Goal: Feedback & Contribution: Contribute content

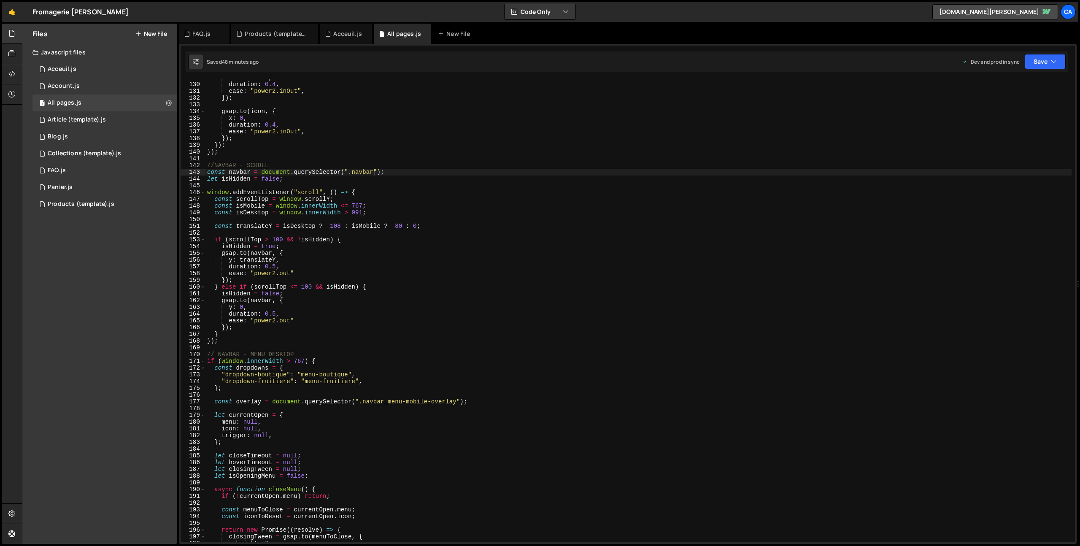
scroll to position [869, 0]
click at [393, 38] on div "All pages.js" at bounding box center [402, 34] width 57 height 20
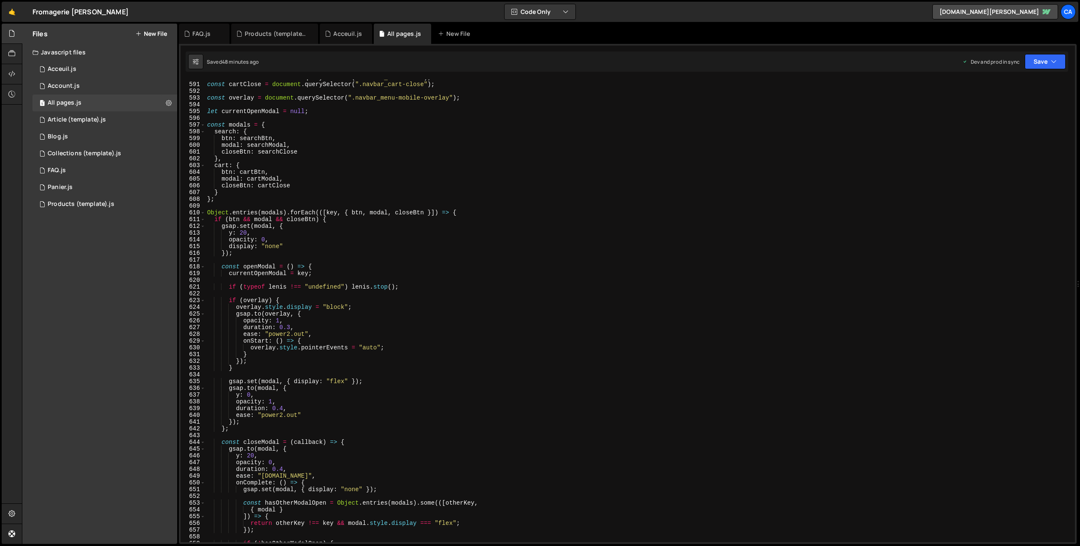
scroll to position [4264, 0]
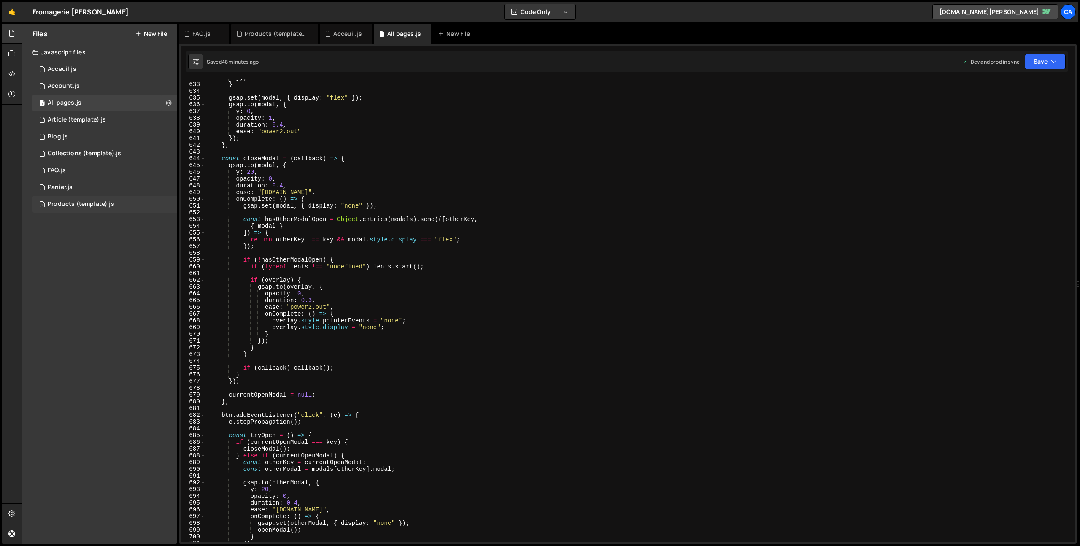
click at [101, 203] on div "Products (template).js" at bounding box center [81, 204] width 67 height 8
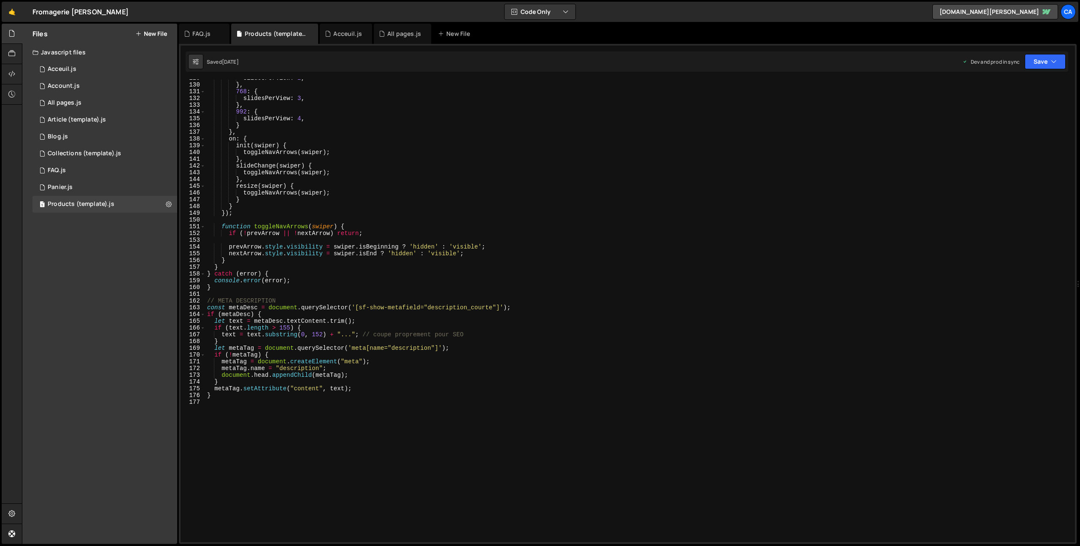
scroll to position [960, 0]
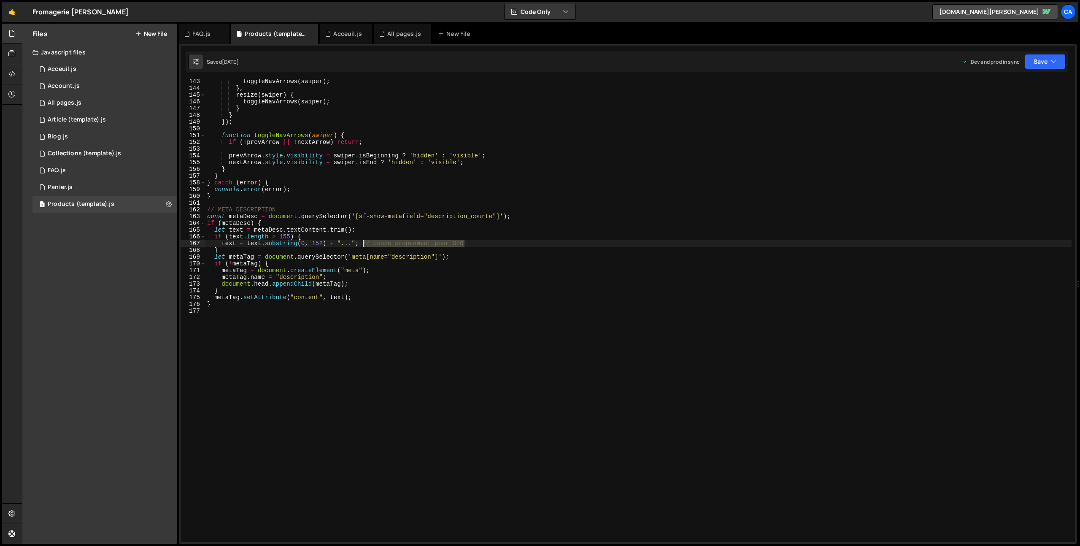
drag, startPoint x: 466, startPoint y: 242, endPoint x: 364, endPoint y: 244, distance: 101.7
click at [364, 244] on div "toggleNavArrows ( swiper ) ; } , resize ( swiper ) { toggleNavArrows ( swiper )…" at bounding box center [638, 316] width 866 height 476
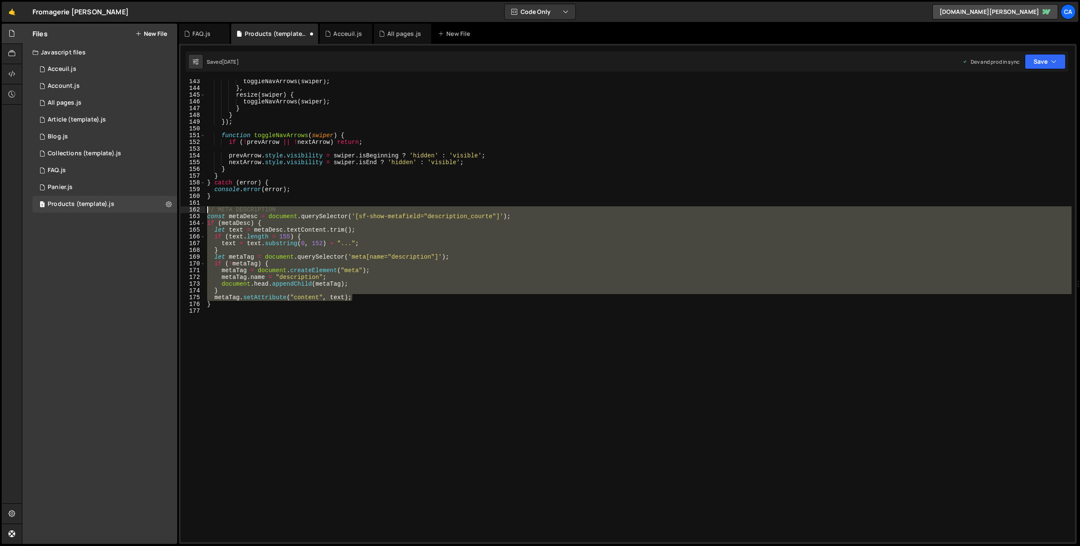
drag, startPoint x: 361, startPoint y: 299, endPoint x: 191, endPoint y: 209, distance: 192.1
click at [191, 209] on div "text = text.substring(0, 152) + "..."; 143 144 145 146 147 148 149 150 151 152 …" at bounding box center [628, 310] width 894 height 463
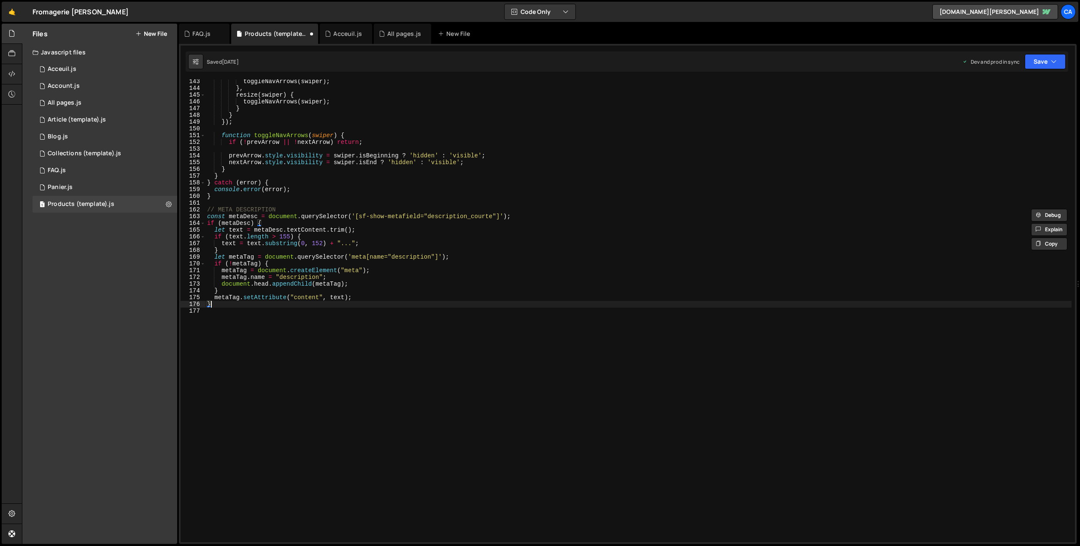
click at [376, 301] on div "toggleNavArrows ( swiper ) ; } , resize ( swiper ) { toggleNavArrows ( swiper )…" at bounding box center [638, 316] width 866 height 476
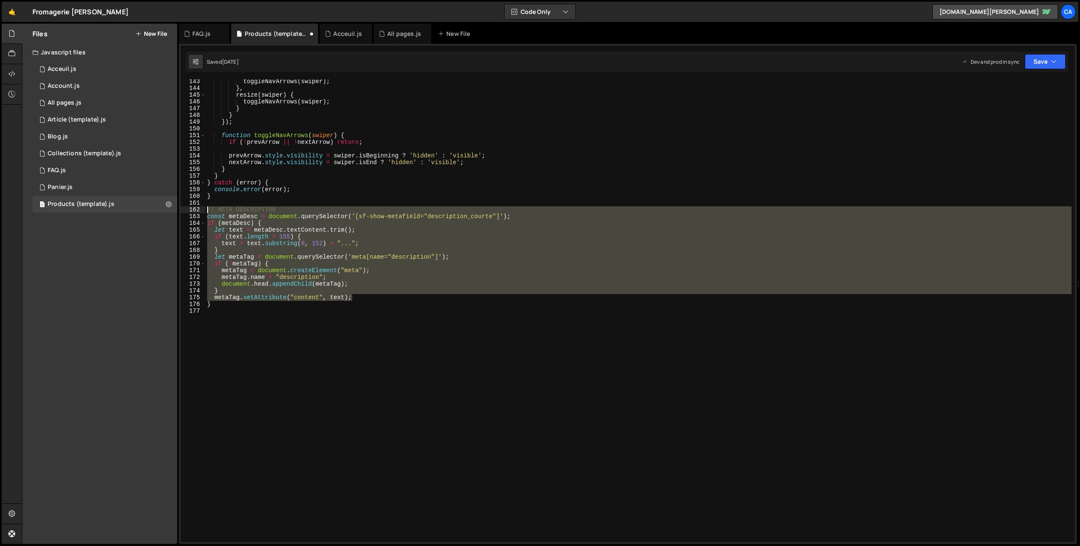
drag, startPoint x: 321, startPoint y: 282, endPoint x: 187, endPoint y: 208, distance: 153.5
click at [187, 208] on div "} 143 144 145 146 147 148 149 150 151 152 153 154 155 156 157 158 159 160 161 1…" at bounding box center [628, 310] width 894 height 463
type textarea "// META DESCRIPTION const metaDesc = document.querySelector('[sf-show-metafield…"
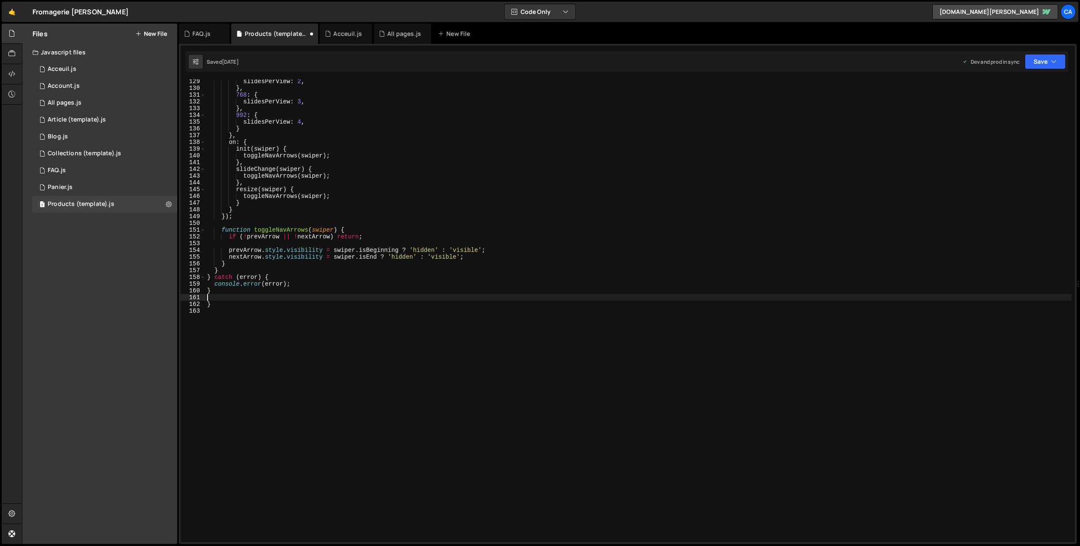
scroll to position [866, 0]
type textarea "z"
click at [394, 345] on div "slidesPerView : 2 , } , 768 : { slidesPerView : 3 , } , 992 : { slidesPerView :…" at bounding box center [638, 316] width 866 height 476
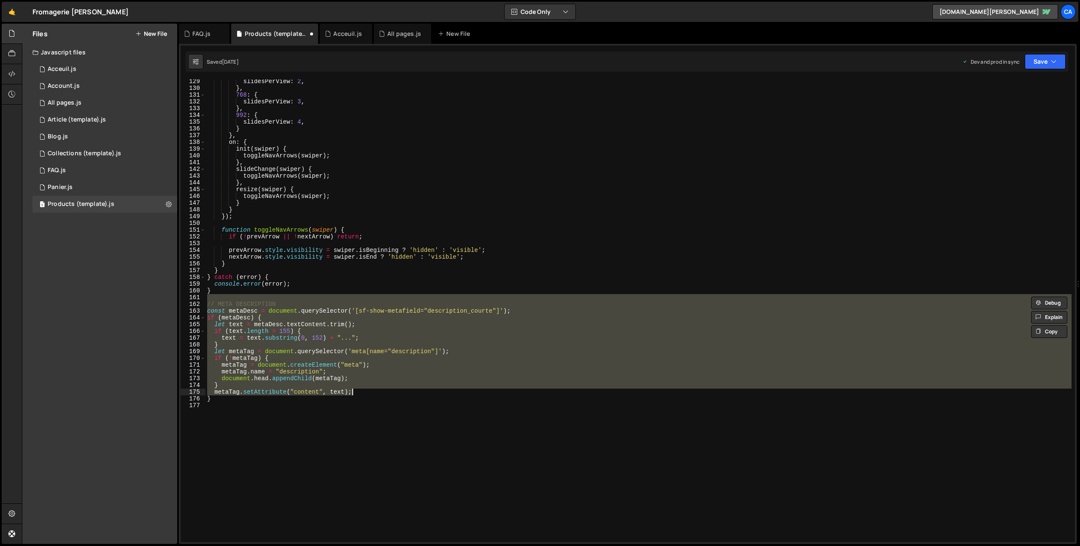
click at [327, 391] on div "slidesPerView : 2 , } , 768 : { slidesPerView : 3 , } , 992 : { slidesPerView :…" at bounding box center [638, 310] width 866 height 463
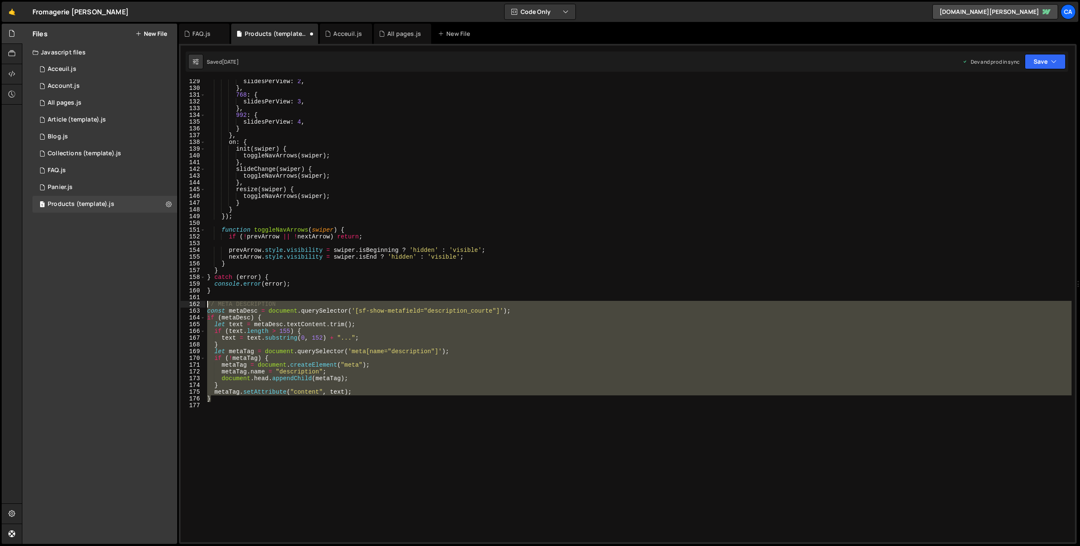
drag, startPoint x: 224, startPoint y: 399, endPoint x: 182, endPoint y: 302, distance: 105.6
click at [182, 302] on div "metaTag.setAttribute("content", text); 129 130 131 132 133 134 135 136 137 138 …" at bounding box center [628, 310] width 894 height 463
type textarea "// META DESCRIPTION const metaDesc = document.querySelector('[sf-show-metafield…"
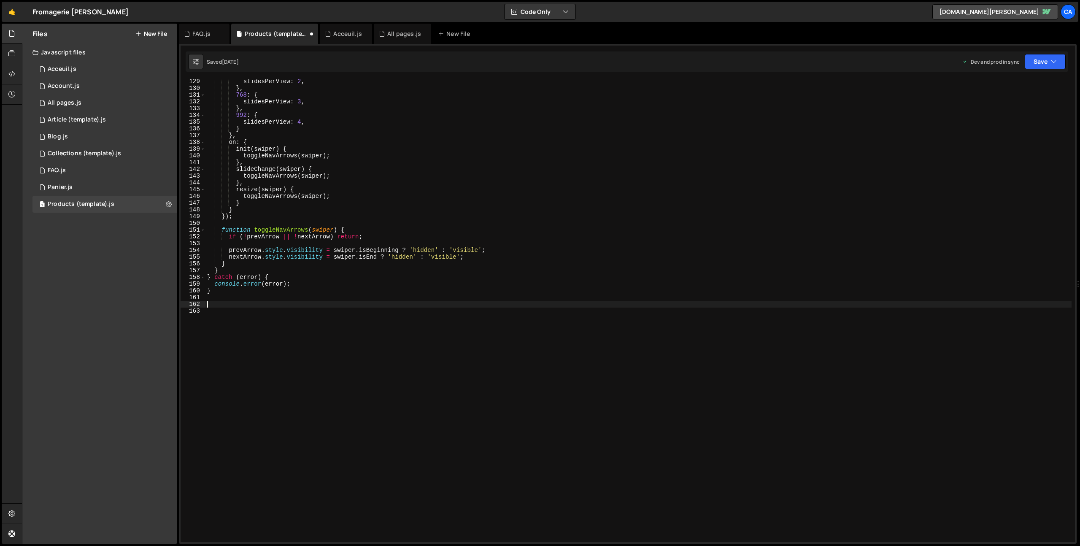
scroll to position [859, 0]
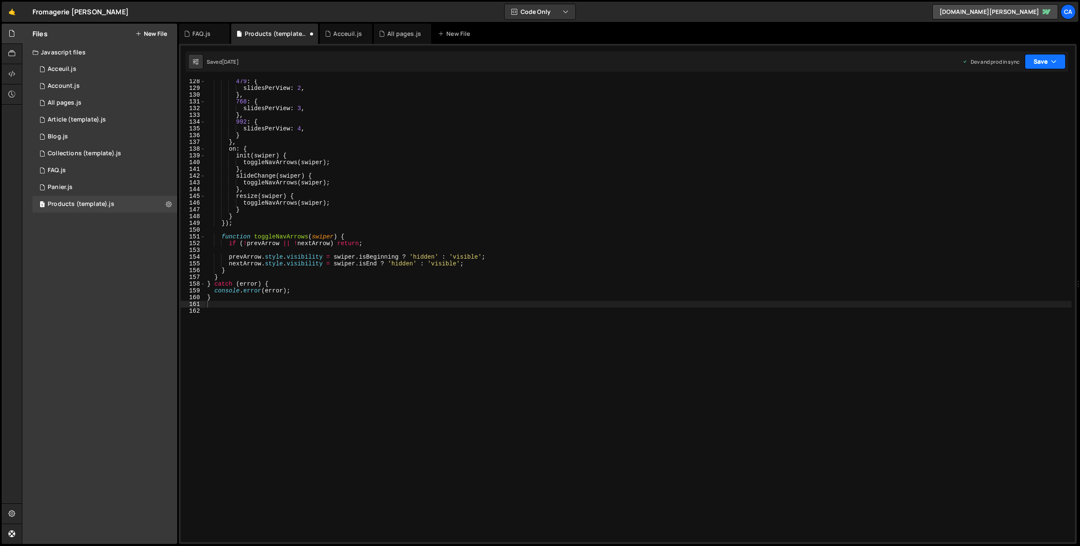
click at [1041, 63] on button "Save" at bounding box center [1045, 61] width 41 height 15
click at [1008, 127] on button "Save to Production S Saved [DATE]" at bounding box center [1016, 114] width 101 height 27
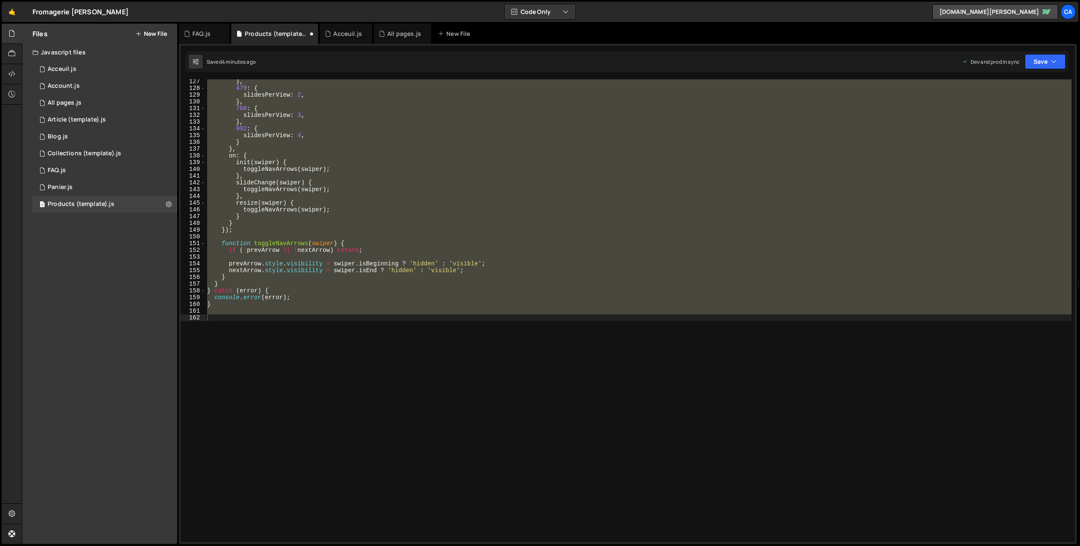
click at [264, 329] on div "} , 479 : { slidesPerView : 2 , } , 768 : { slidesPerView : 3 , } , 992 : { sli…" at bounding box center [638, 316] width 866 height 476
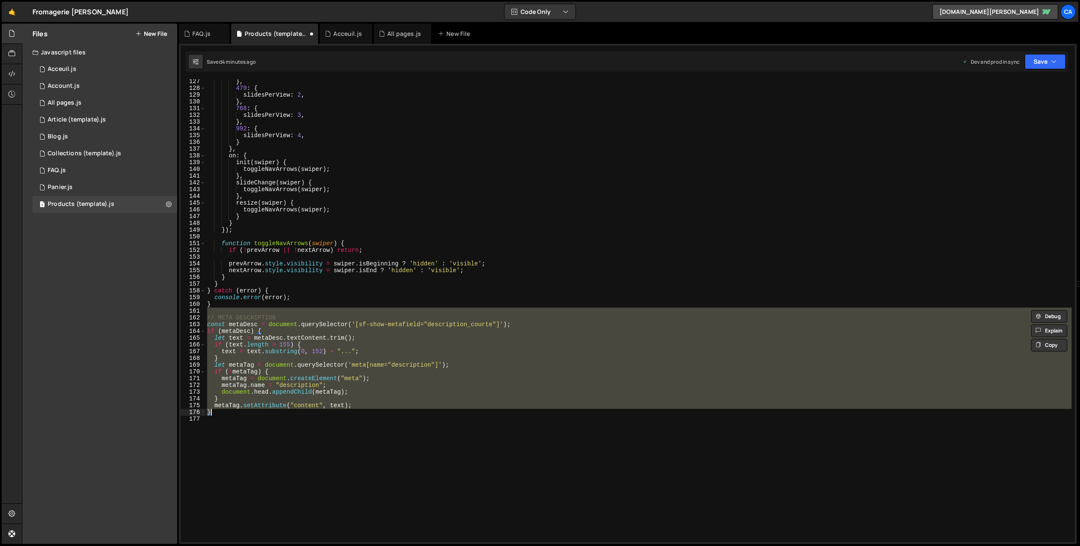
drag, startPoint x: 263, startPoint y: 346, endPoint x: 257, endPoint y: 364, distance: 19.1
click at [263, 345] on div "} , 479 : { slidesPerView : 2 , } , 768 : { slidesPerView : 3 , } , 992 : { sli…" at bounding box center [638, 316] width 866 height 476
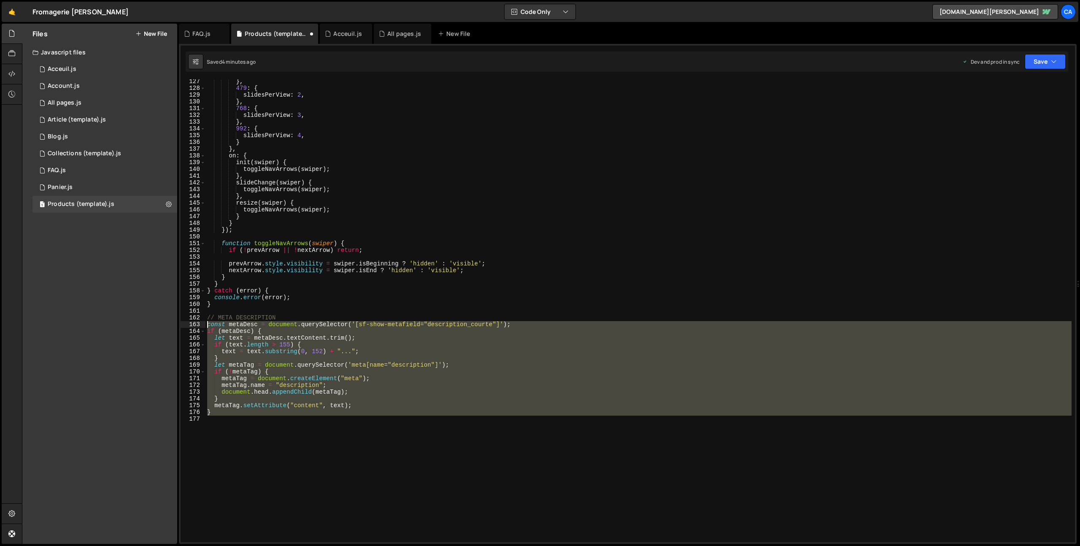
drag, startPoint x: 223, startPoint y: 416, endPoint x: 177, endPoint y: 325, distance: 102.4
click at [177, 325] on div "Files New File Javascript files 1 Acceuil.js 0 1 Account.js 0 1 All pages.js 0 1" at bounding box center [551, 284] width 1058 height 521
type textarea "const metaDesc = document.querySelector('[sf-show-metafield="description_courte…"
paste textarea
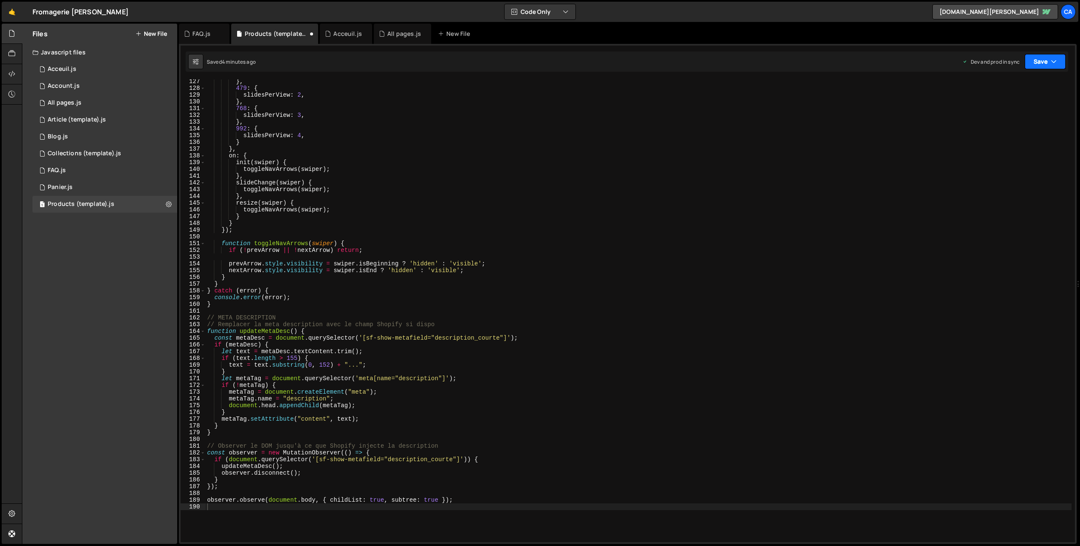
click at [1036, 62] on button "Save" at bounding box center [1045, 61] width 41 height 15
click at [1009, 122] on div "4 minutes ago" at bounding box center [1003, 118] width 33 height 7
click at [462, 278] on div "} , 479 : { slidesPerView : 2 , } , 768 : { slidesPerView : 3 , } , 992 : { sli…" at bounding box center [638, 316] width 866 height 476
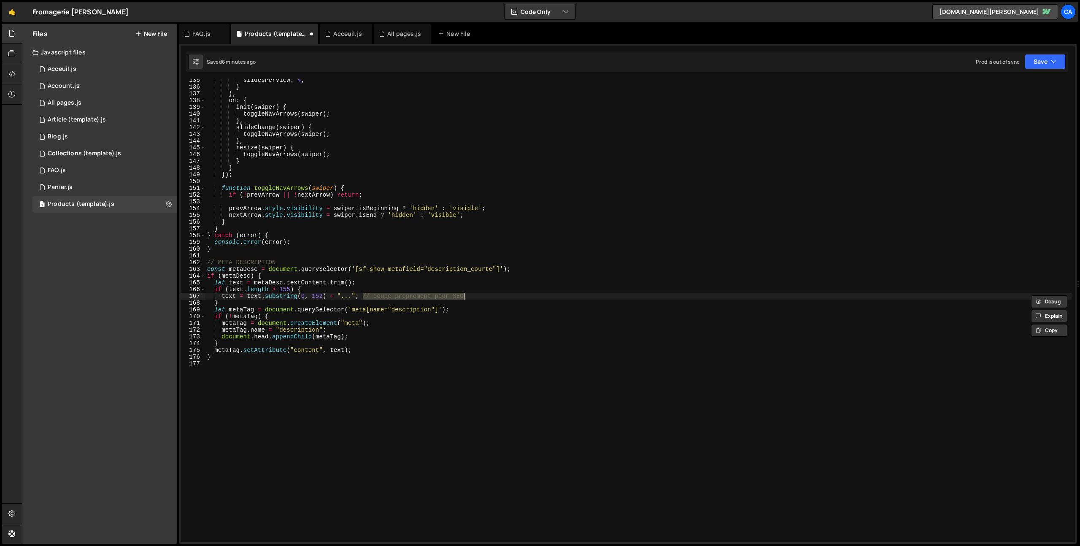
click at [465, 300] on div "slidesPerView : 4 , } } , on : { init ( swiper ) { toggleNavArrows ( swiper ) ;…" at bounding box center [638, 315] width 866 height 476
drag, startPoint x: 488, startPoint y: 296, endPoint x: 364, endPoint y: 297, distance: 124.4
click at [361, 297] on div "slidesPerView : 4 , } } , on : { init ( swiper ) { toggleNavArrows ( swiper ) ;…" at bounding box center [638, 315] width 866 height 476
type textarea "text = text.substring(0, 152) + "...";"
click at [1044, 65] on button "Save" at bounding box center [1045, 61] width 41 height 15
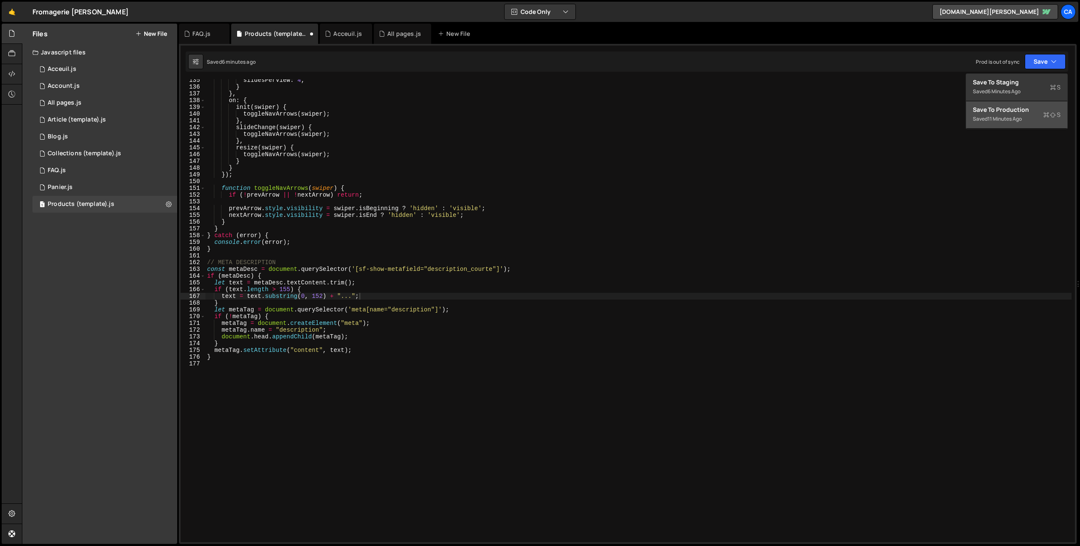
click at [1005, 109] on div "Save to Production S" at bounding box center [1017, 109] width 88 height 8
